Goal: Check status: Check status

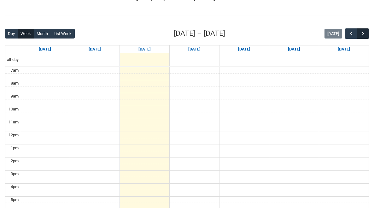
scroll to position [150, 0]
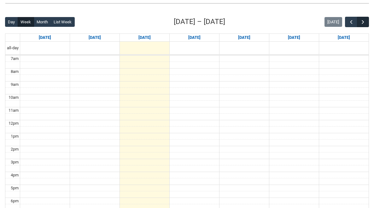
click at [365, 22] on span "button" at bounding box center [363, 22] width 6 height 6
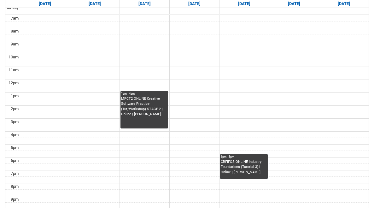
scroll to position [220, 0]
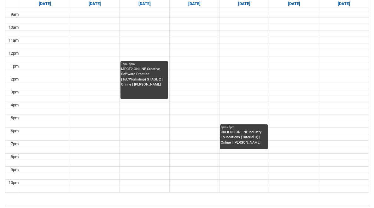
click at [137, 76] on div "MPCT2 ONLINE Creative Software Practice (Tut/Workshop) STAGE 2 | Online | [PERS…" at bounding box center [144, 77] width 46 height 21
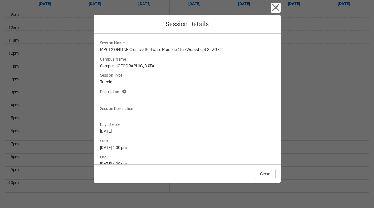
click at [276, 10] on icon "button" at bounding box center [275, 8] width 10 height 10
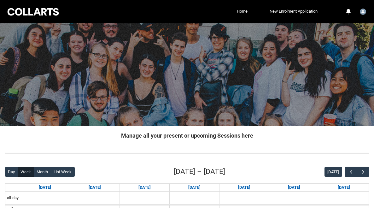
scroll to position [0, 0]
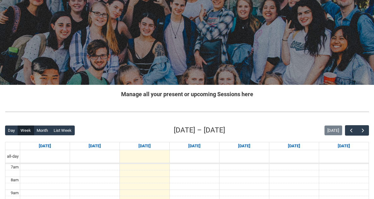
scroll to position [41, 0]
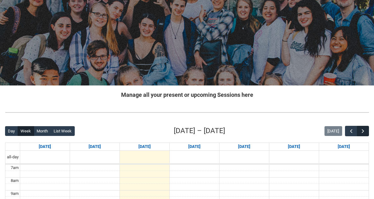
click at [360, 131] on span "button" at bounding box center [363, 131] width 6 height 6
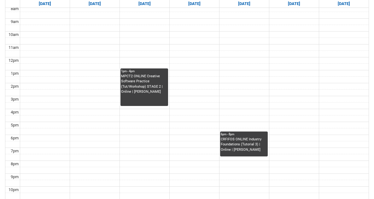
scroll to position [215, 0]
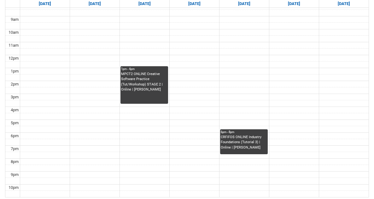
click at [145, 77] on div "MPCT2 ONLINE Creative Software Practice (Tut/Workshop) STAGE 2 | Online | [PERS…" at bounding box center [144, 82] width 46 height 21
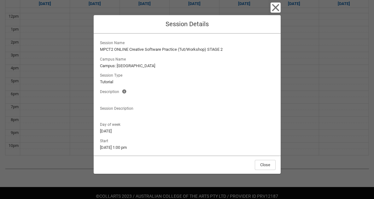
scroll to position [265, 0]
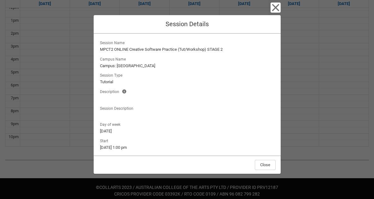
click at [147, 145] on lightning-formatted-text "[DATE] 1:00 pm" at bounding box center [187, 147] width 174 height 6
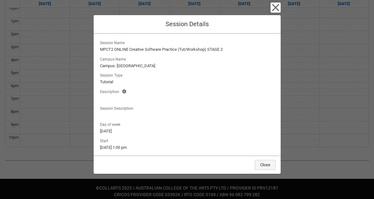
click at [264, 163] on button "Close" at bounding box center [265, 165] width 21 height 10
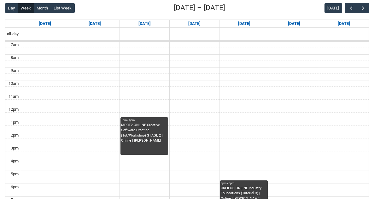
scroll to position [167, 0]
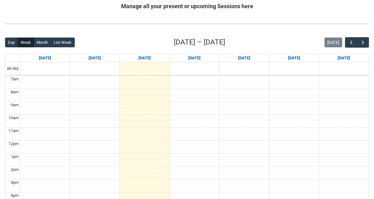
scroll to position [131, 0]
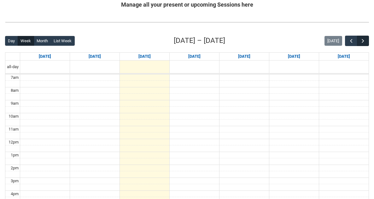
click at [364, 40] on span "button" at bounding box center [363, 41] width 6 height 6
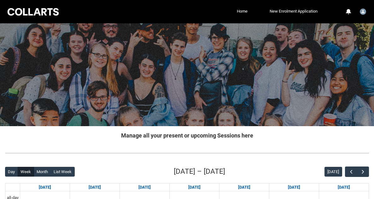
scroll to position [0, 0]
click at [283, 148] on div at bounding box center [187, 153] width 374 height 16
click at [363, 170] on span "button" at bounding box center [363, 172] width 6 height 6
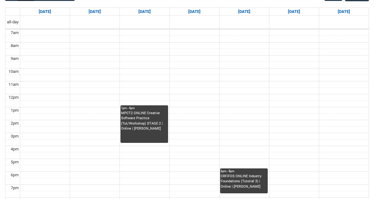
scroll to position [183, 0]
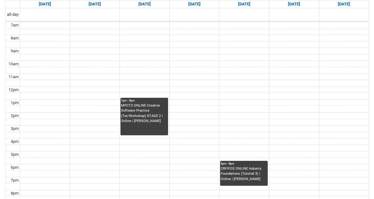
click at [135, 109] on div "MPCT2 ONLINE Creative Software Practice (Tut/Workshop) STAGE 2 | Online | [PERS…" at bounding box center [144, 113] width 46 height 21
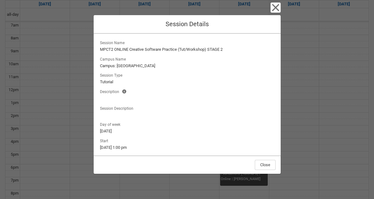
click at [274, 9] on icon "button" at bounding box center [275, 7] width 7 height 7
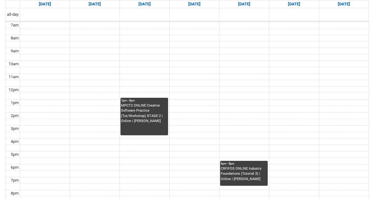
click at [157, 117] on div "MPCT2 ONLINE Creative Software Practice (Tut/Workshop) STAGE 2 | Online | [PERS…" at bounding box center [144, 113] width 46 height 21
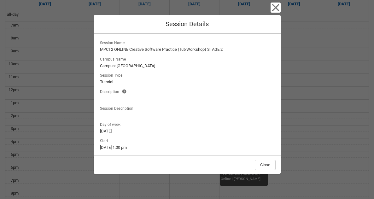
click at [276, 6] on icon "button" at bounding box center [275, 8] width 10 height 10
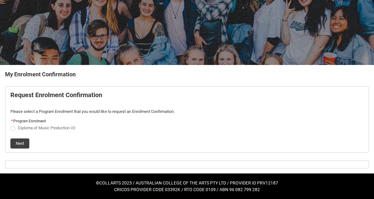
scroll to position [61, 0]
